Goal: Find specific page/section: Find specific page/section

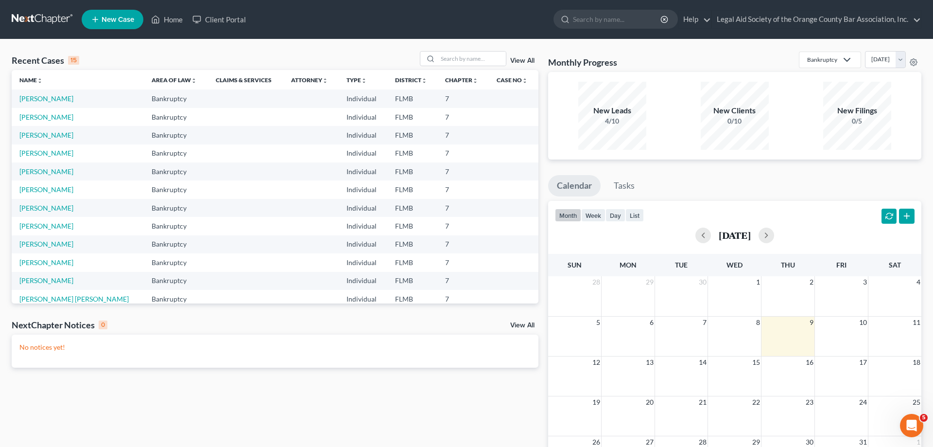
click at [43, 61] on div "Recent Cases 15" at bounding box center [46, 60] width 68 height 12
click at [31, 79] on link "Name unfold_more expand_more expand_less" at bounding box center [30, 79] width 23 height 7
click at [24, 78] on link "Name unfold_more expand_more expand_less" at bounding box center [31, 79] width 24 height 7
click at [526, 62] on link "View All" at bounding box center [522, 60] width 24 height 7
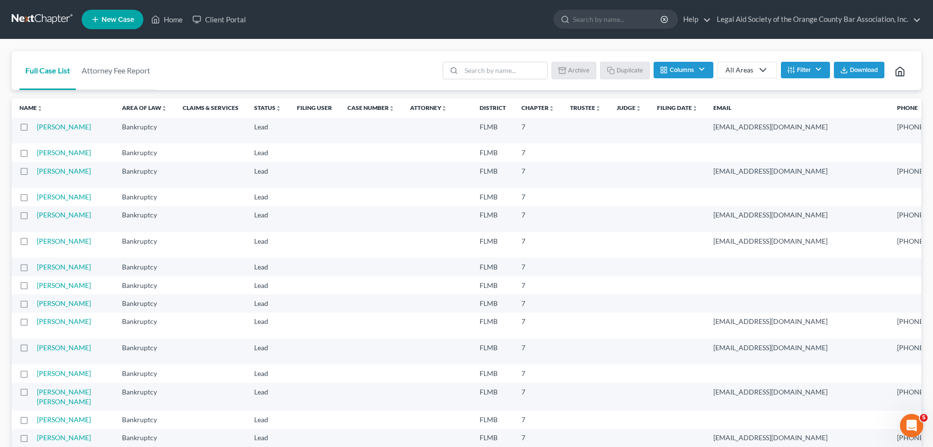
click at [30, 114] on th "Name unfold_more expand_more expand_less" at bounding box center [63, 107] width 103 height 19
click at [24, 117] on th "Name unfold_more expand_more expand_less" at bounding box center [63, 107] width 103 height 19
click at [27, 108] on link "Name unfold_more expand_more expand_less" at bounding box center [30, 107] width 23 height 7
click at [27, 108] on link "Name unfold_more expand_more expand_less" at bounding box center [31, 107] width 24 height 7
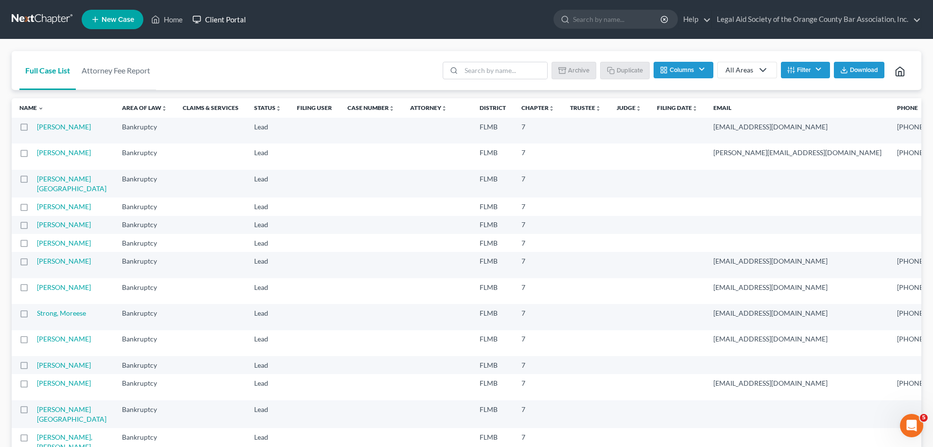
click at [213, 20] on link "Client Portal" at bounding box center [219, 19] width 63 height 17
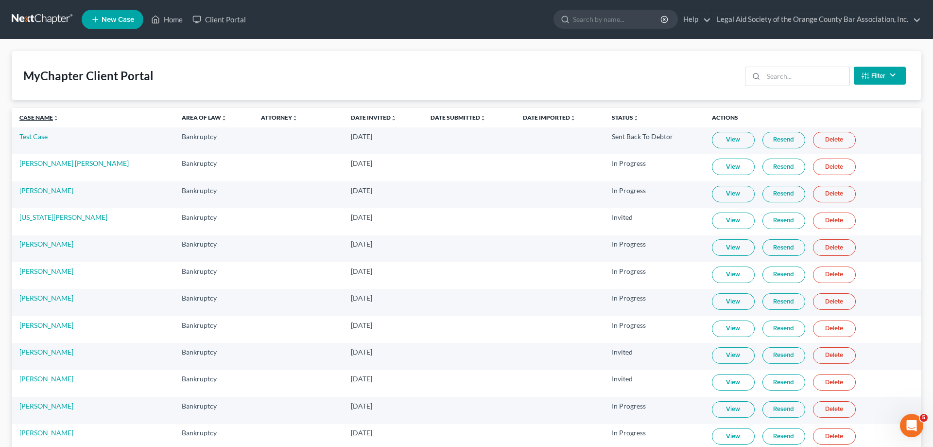
click at [26, 114] on link "Case Name unfold_more expand_more expand_less" at bounding box center [38, 117] width 39 height 7
click at [719, 274] on link "View" at bounding box center [733, 274] width 43 height 17
